Goal: Task Accomplishment & Management: Use online tool/utility

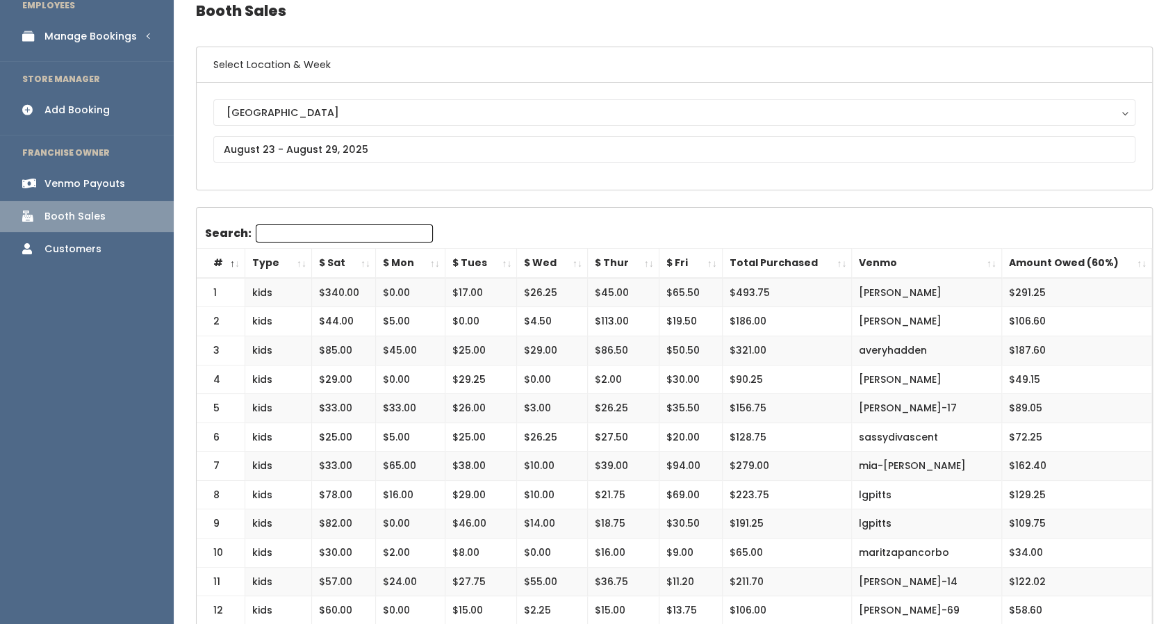
scroll to position [66, 0]
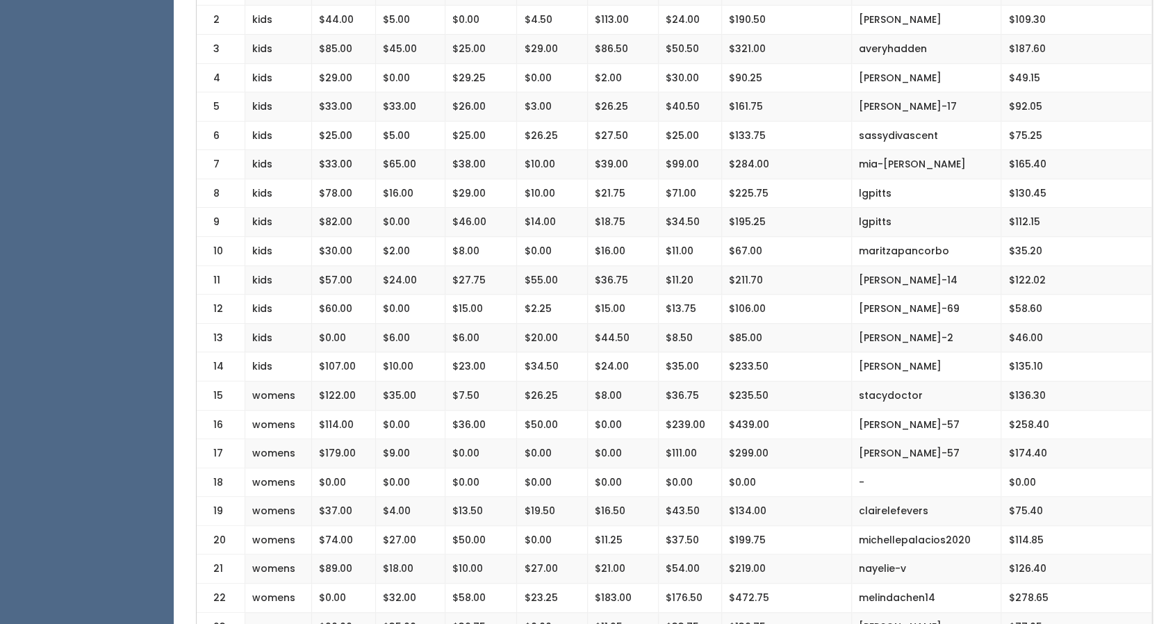
scroll to position [432, 0]
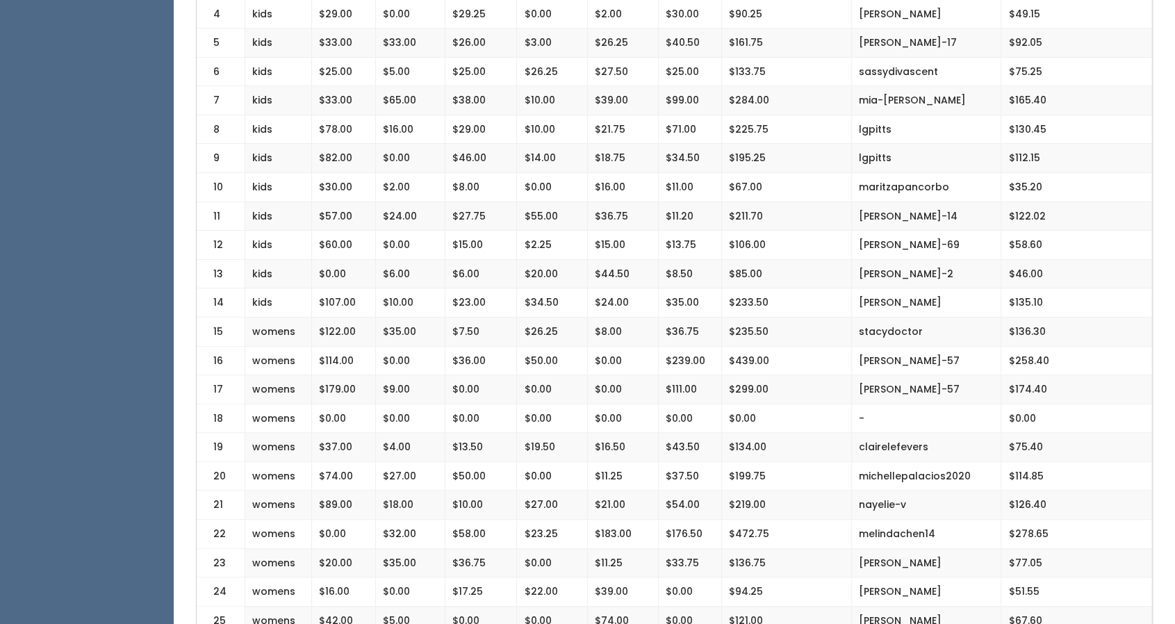
drag, startPoint x: 0, startPoint y: 0, endPoint x: 498, endPoint y: 323, distance: 593.0
click at [498, 323] on td "$7.50" at bounding box center [481, 331] width 72 height 29
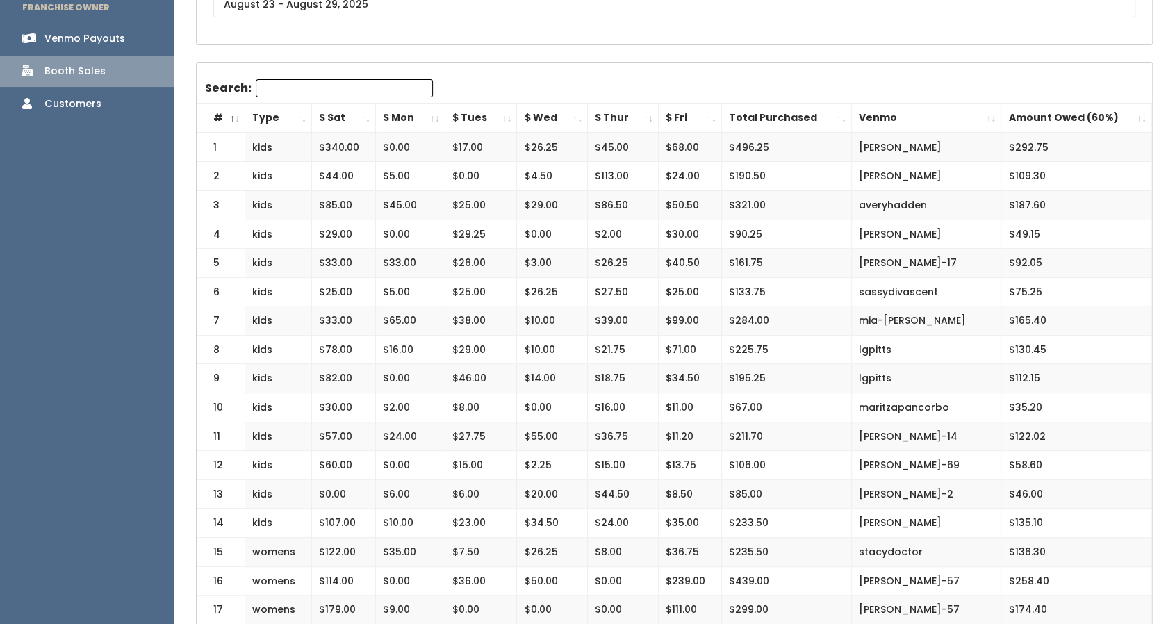
scroll to position [0, 0]
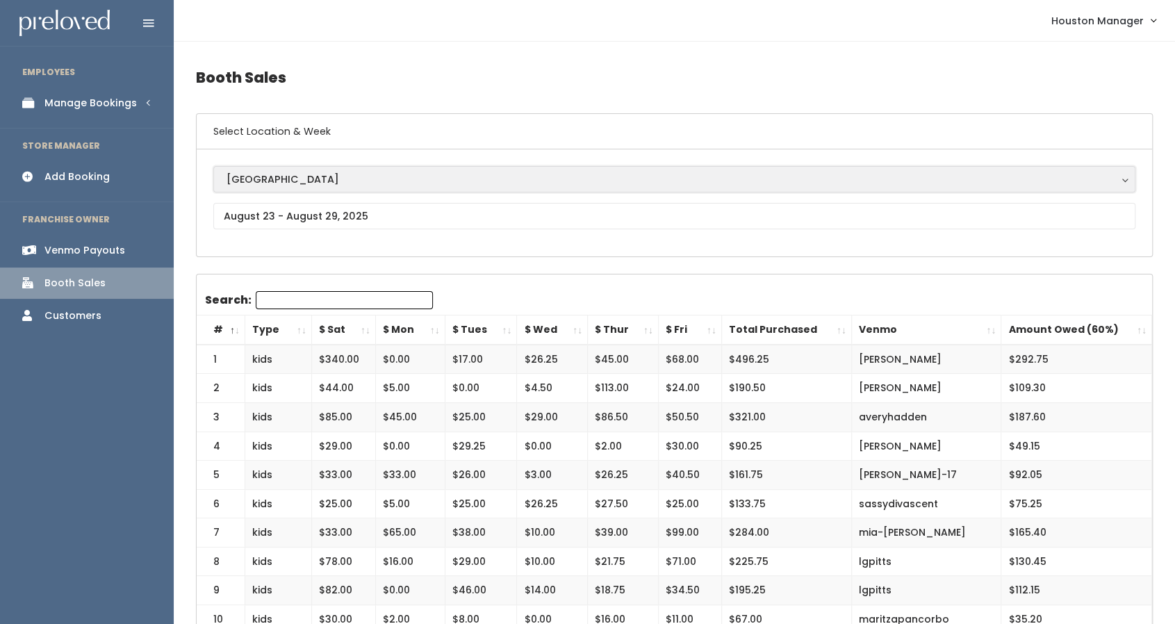
click at [268, 179] on div "[GEOGRAPHIC_DATA]" at bounding box center [675, 179] width 896 height 15
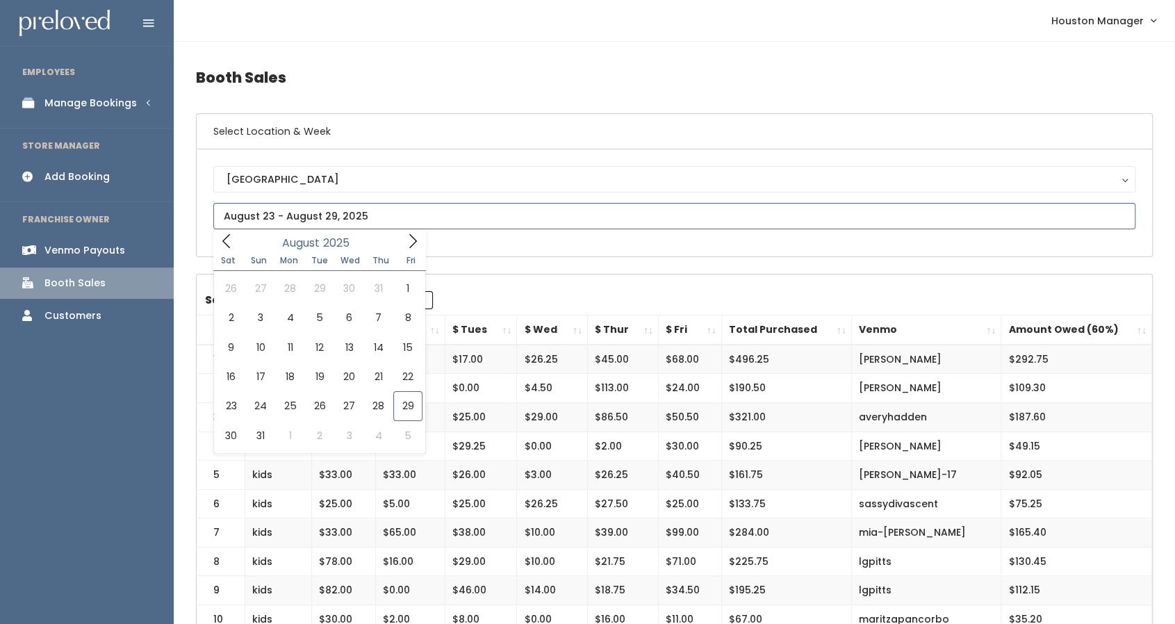
click at [243, 216] on input "text" at bounding box center [674, 216] width 922 height 26
type input "August 30 to September 5"
